Goal: Book appointment/travel/reservation

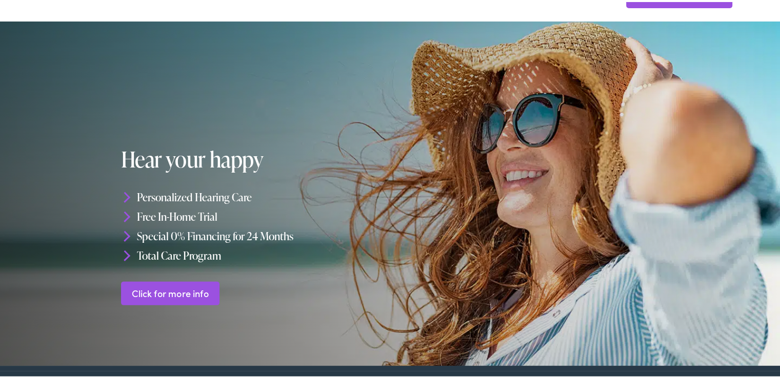
scroll to position [154, 0]
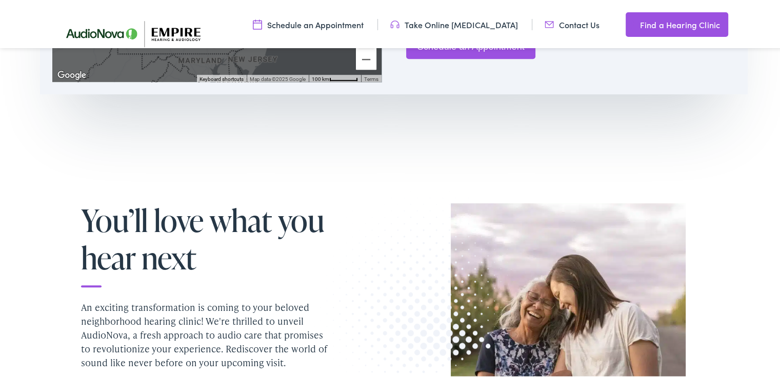
scroll to position [667, 0]
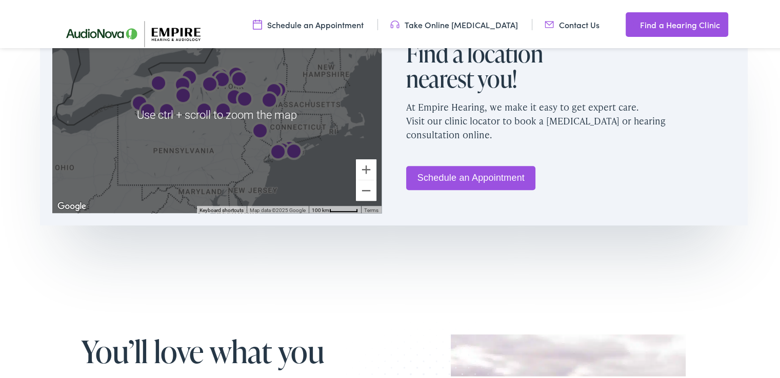
click at [464, 184] on link "Schedule an Appointment" at bounding box center [470, 176] width 129 height 24
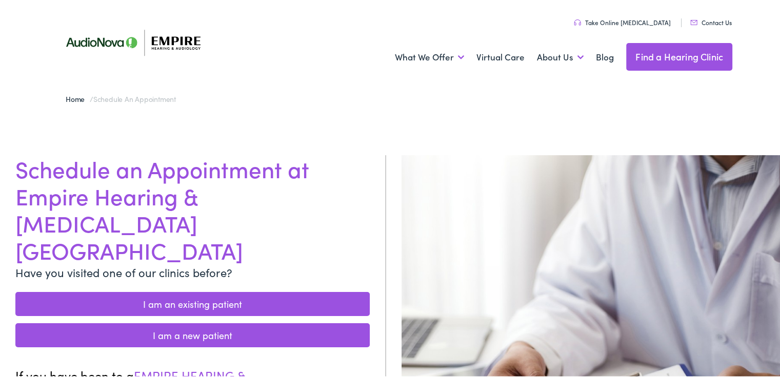
click at [266, 290] on link "I am an existing patient" at bounding box center [192, 302] width 354 height 24
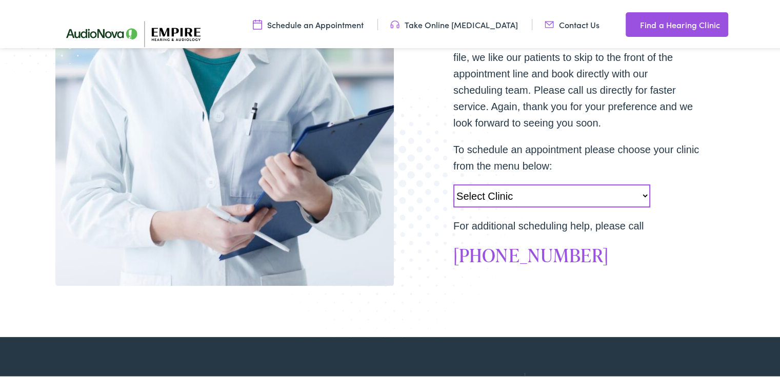
scroll to position [308, 0]
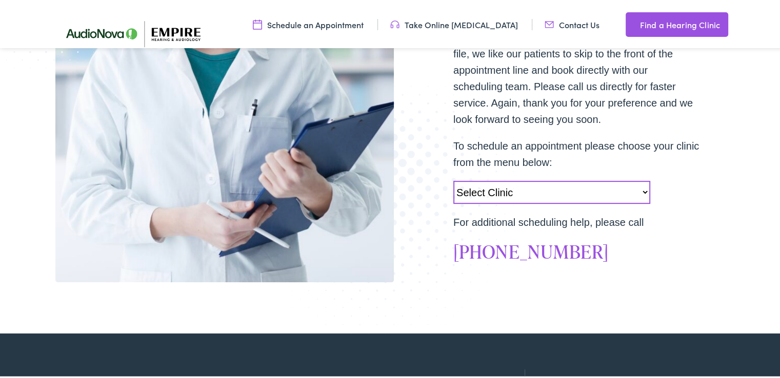
click at [577, 193] on select "Select Clinic [GEOGRAPHIC_DATA]-[GEOGRAPHIC_DATA]-AudioNova [STREET_ADDRESS][PE…" at bounding box center [551, 190] width 197 height 23
select select "[URL][DOMAIN_NAME]"
click at [453, 179] on select "Select Clinic [GEOGRAPHIC_DATA]-[GEOGRAPHIC_DATA]-AudioNova [STREET_ADDRESS][PE…" at bounding box center [551, 190] width 197 height 23
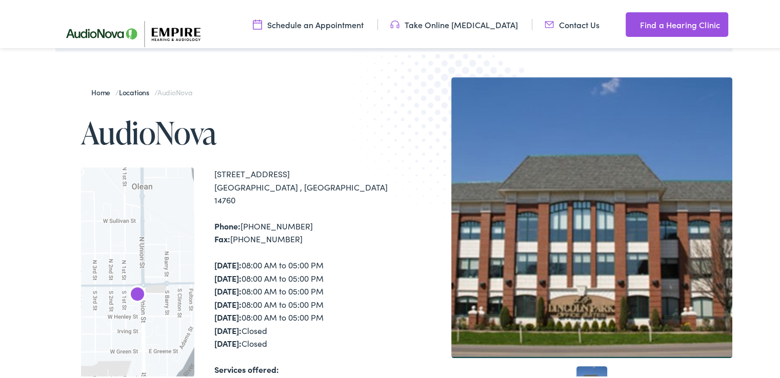
scroll to position [205, 0]
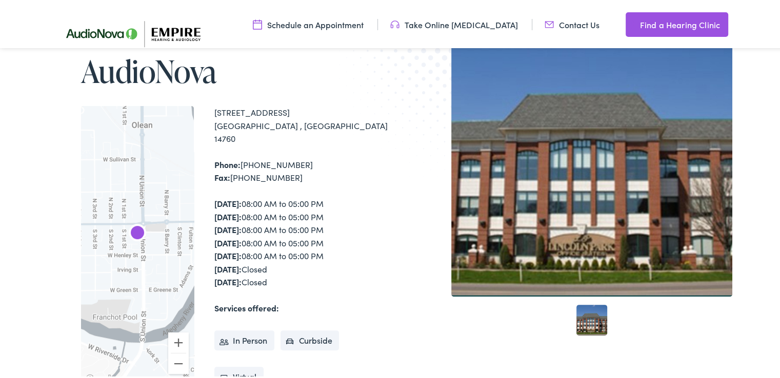
drag, startPoint x: 207, startPoint y: 107, endPoint x: 310, endPoint y: 123, distance: 104.3
click at [310, 123] on div "← Move left → Move right ↑ Move up ↓ Move down + Zoom in - Zoom out Home Jump l…" at bounding box center [237, 244] width 313 height 281
copy div "[STREET_ADDRESS]"
